Goal: Task Accomplishment & Management: Manage account settings

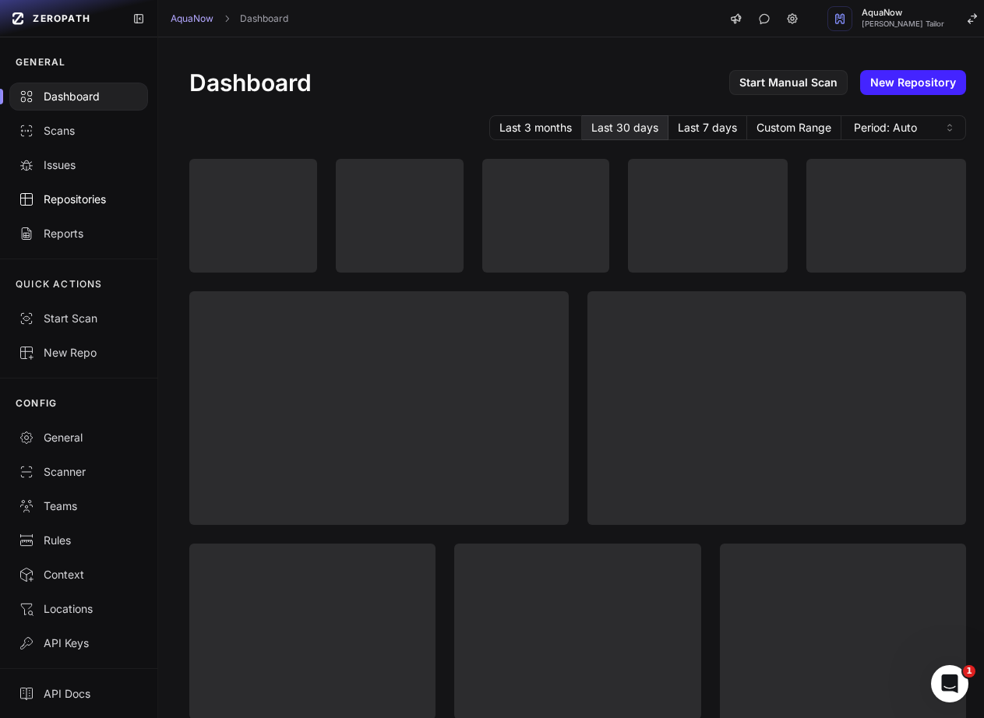
click at [91, 200] on div "Repositories" at bounding box center [79, 200] width 120 height 16
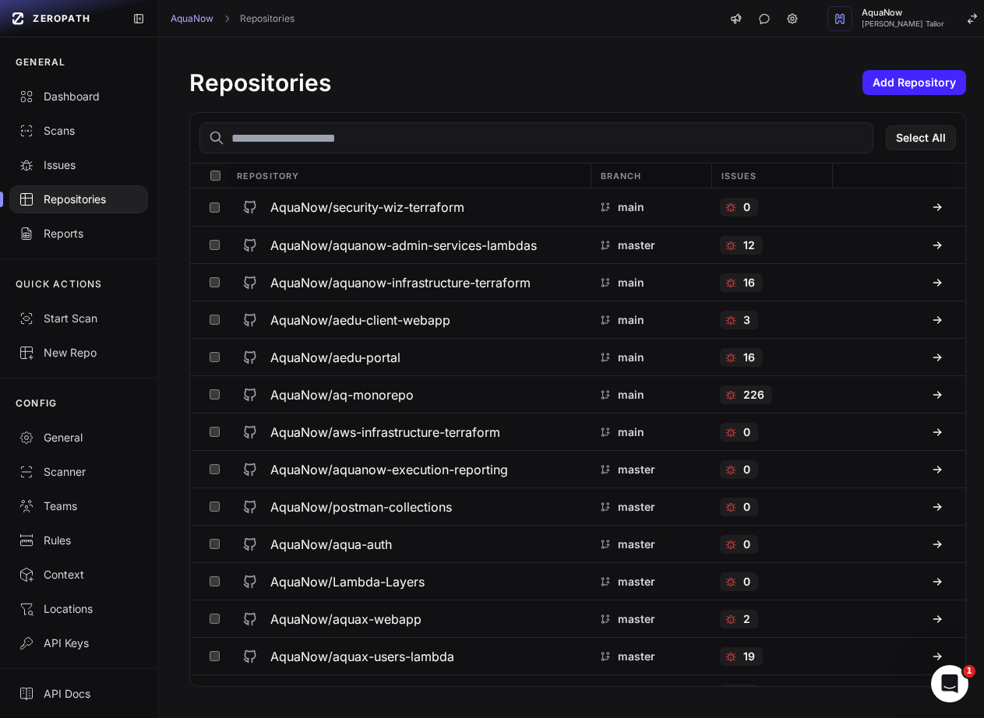
click at [533, 113] on div "Select All" at bounding box center [577, 138] width 775 height 51
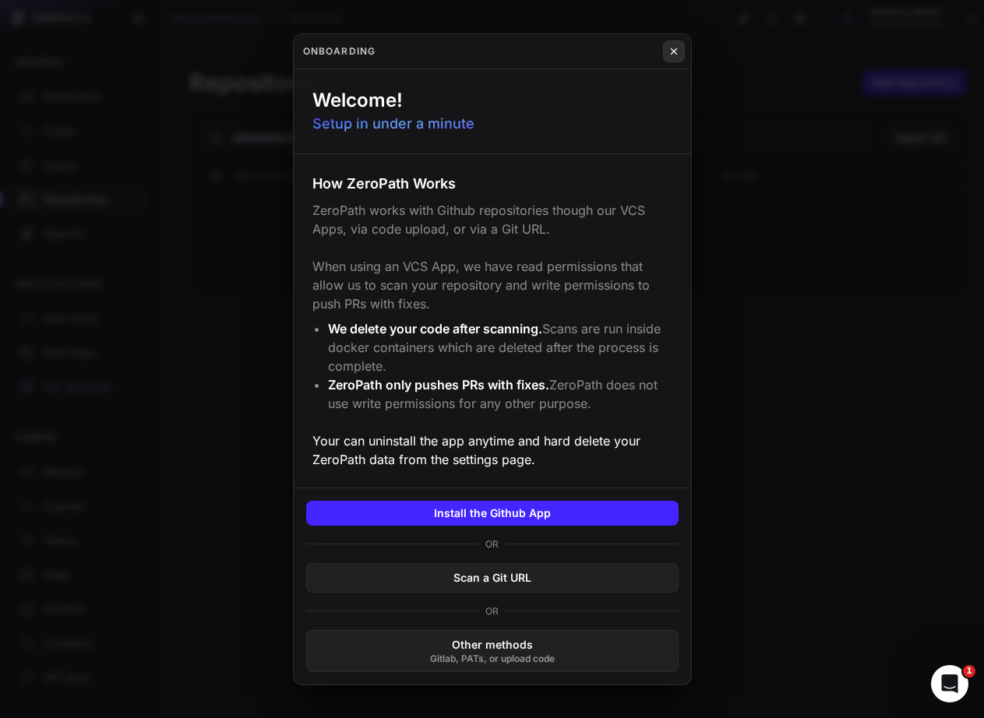
click at [672, 52] on icon at bounding box center [673, 51] width 11 height 12
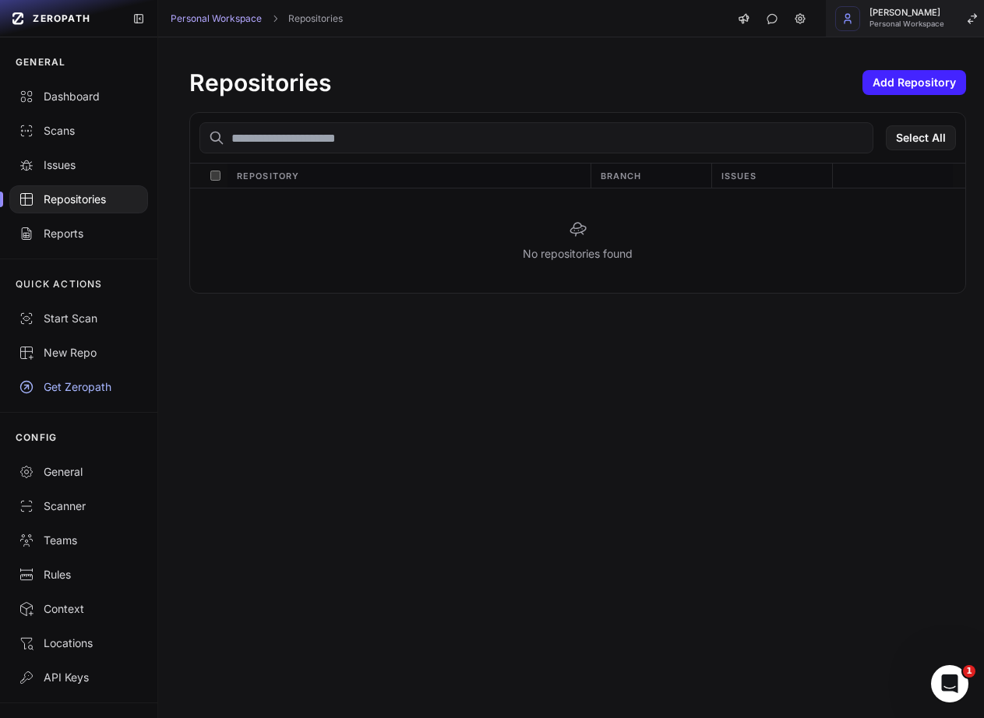
click at [900, 23] on span "Personal Workspace" at bounding box center [906, 24] width 75 height 8
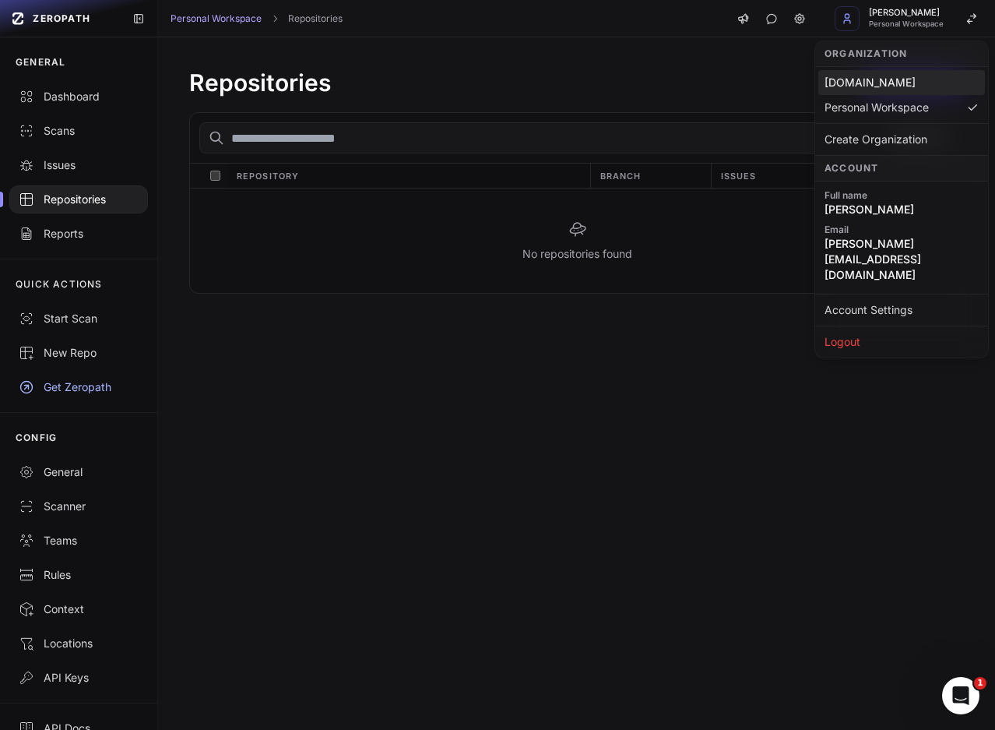
click at [882, 79] on div "Cloudwalk.io" at bounding box center [902, 82] width 167 height 25
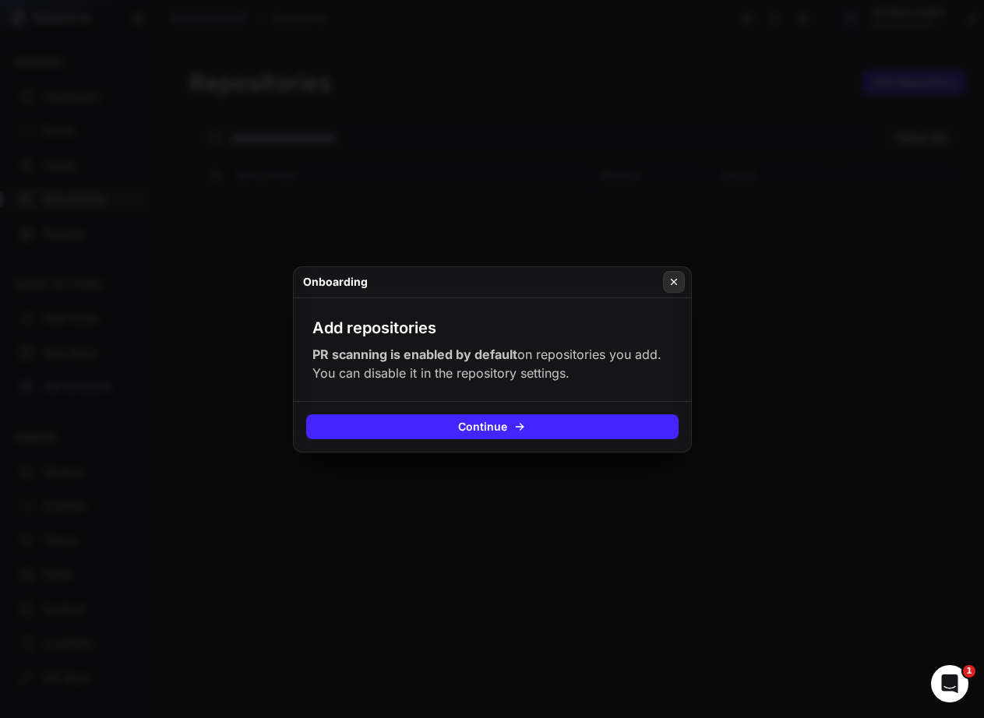
click at [671, 271] on button at bounding box center [674, 282] width 22 height 22
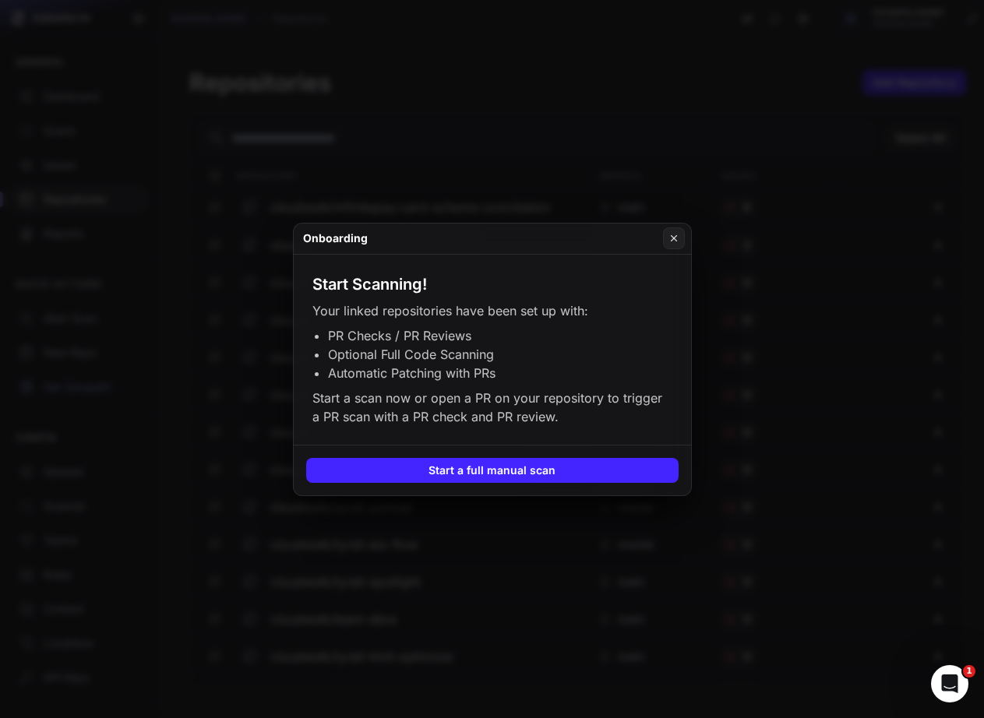
click at [759, 275] on button at bounding box center [492, 359] width 984 height 718
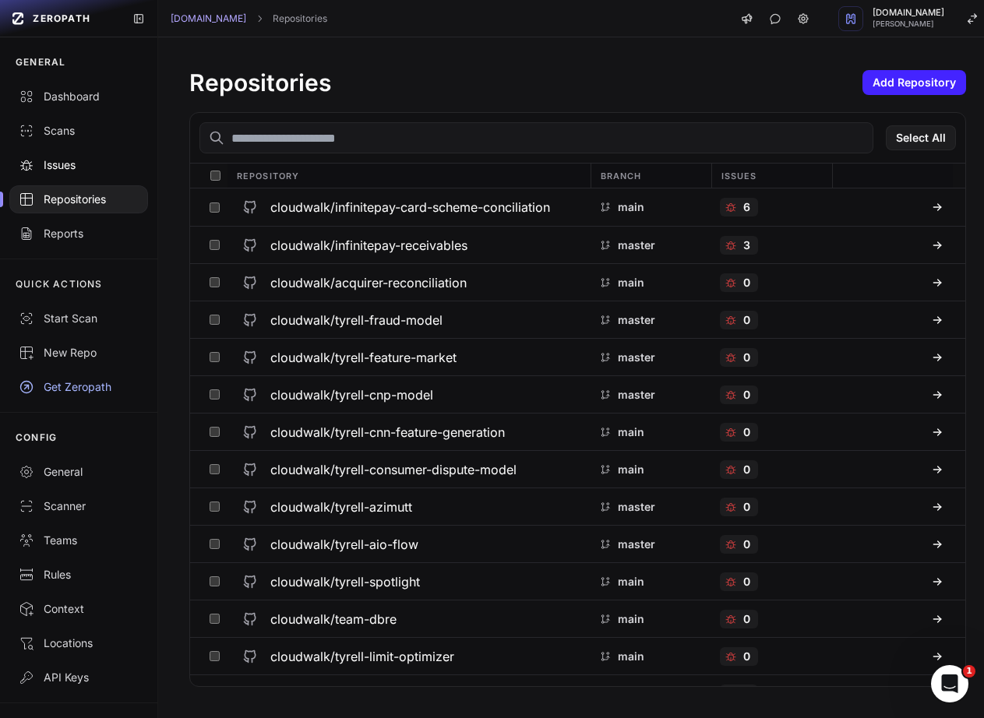
click at [72, 157] on link "Issues" at bounding box center [78, 165] width 157 height 34
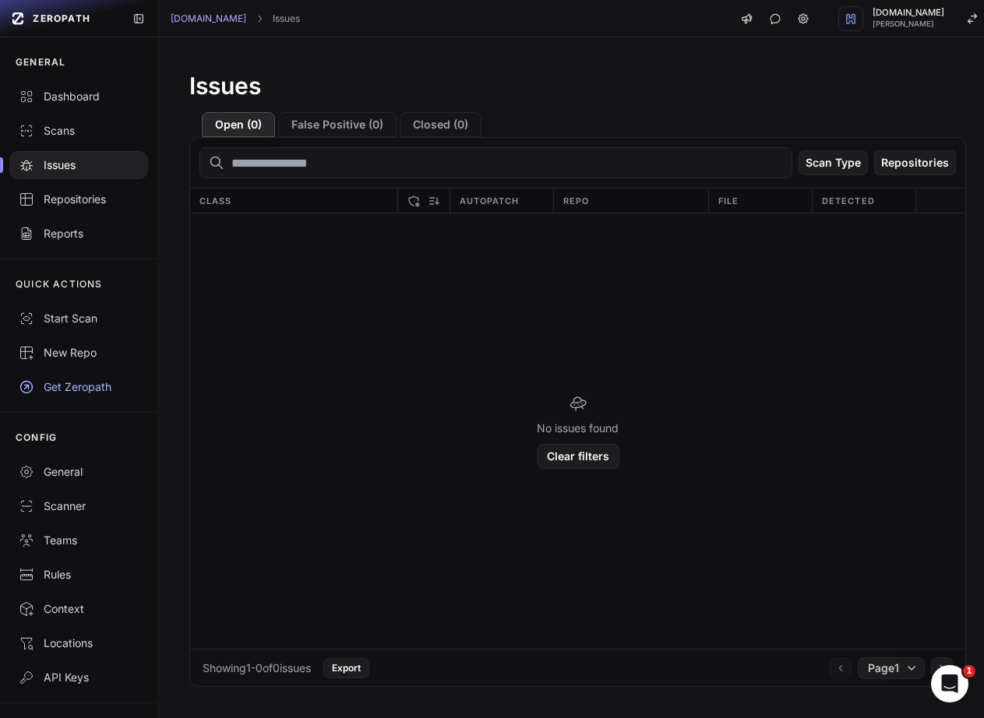
click at [635, 55] on div "Issues Open ( 0 ) False Positive ( 0 ) Closed ( 0 ) Scan Type Repositories Clas…" at bounding box center [577, 377] width 839 height 681
click at [587, 60] on div "Issues Open ( 0 ) False Positive ( 0 ) Closed ( 0 ) Scan Type Repositories Clas…" at bounding box center [577, 377] width 839 height 681
click at [77, 164] on div "Issues" at bounding box center [79, 165] width 120 height 16
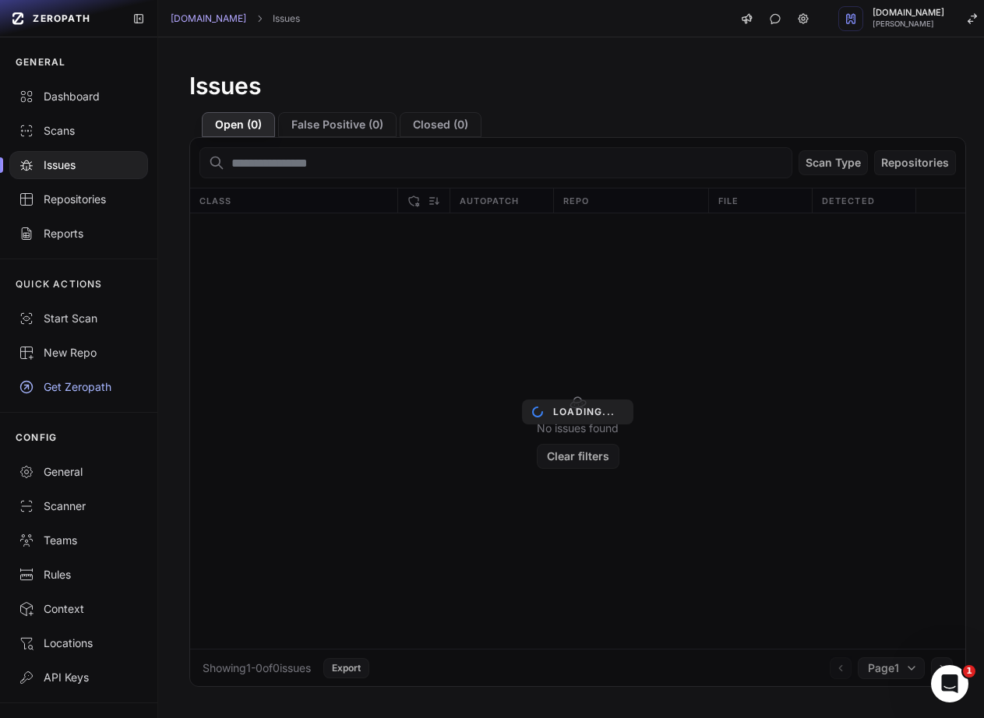
drag, startPoint x: 560, startPoint y: 67, endPoint x: 583, endPoint y: 60, distance: 23.6
click at [583, 60] on div "Issues Open ( 0 ) False Positive ( 0 ) Closed ( 0 ) Loading... Scan Type Reposi…" at bounding box center [577, 377] width 839 height 681
